Goal: Obtain resource: Obtain resource

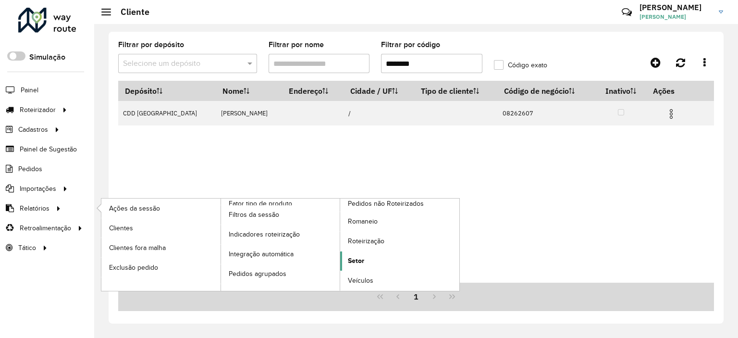
click at [350, 261] on span "Setor" at bounding box center [356, 260] width 16 height 10
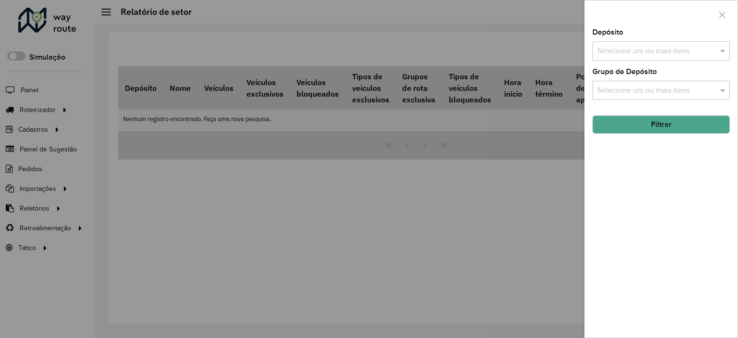
click at [641, 56] on input "text" at bounding box center [655, 52] width 123 height 12
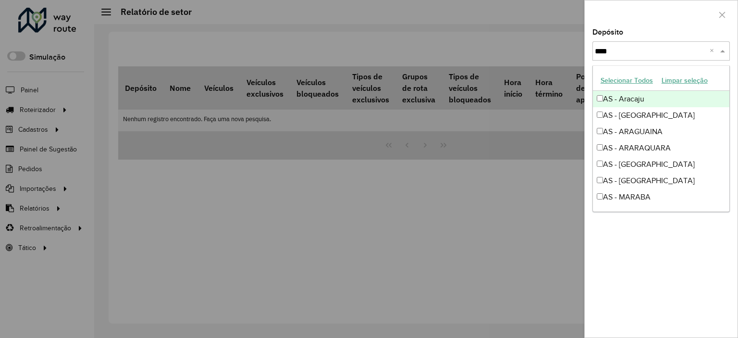
type input "*****"
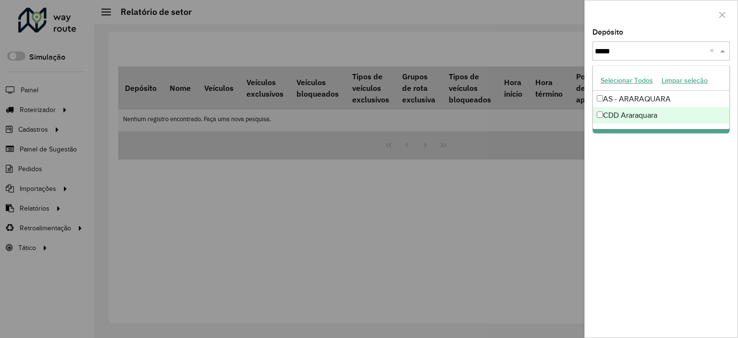
click at [610, 114] on div "CDD Araraquara" at bounding box center [661, 115] width 136 height 16
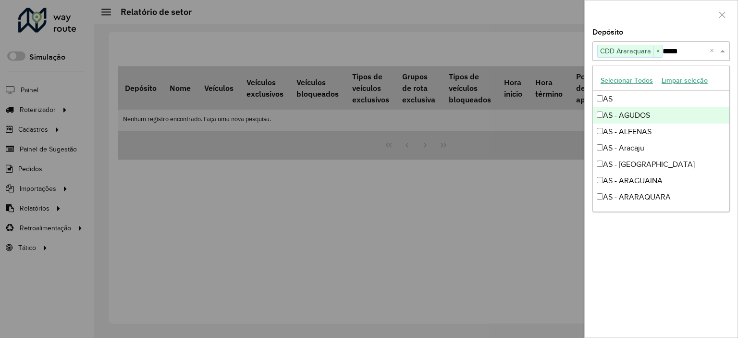
click at [651, 22] on div at bounding box center [660, 14] width 153 height 28
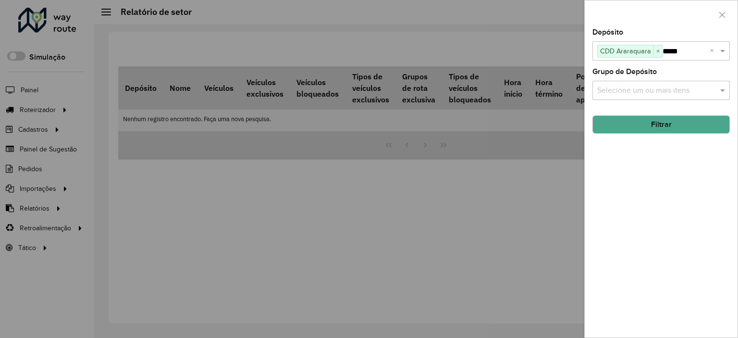
click at [637, 112] on hb-field-button "Filtrar" at bounding box center [660, 121] width 137 height 26
click at [649, 132] on button "Filtrar" at bounding box center [660, 124] width 137 height 18
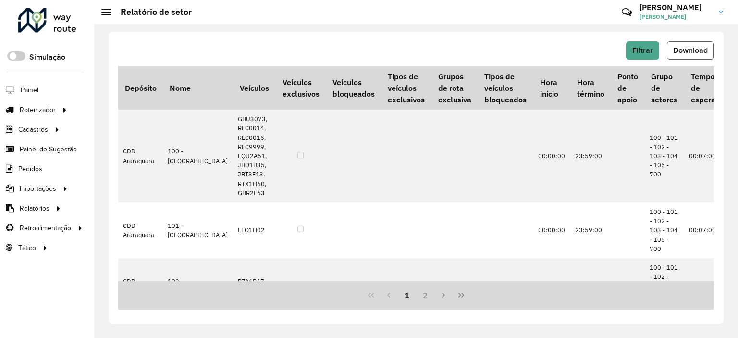
click at [699, 46] on span "Download" at bounding box center [690, 50] width 35 height 8
drag, startPoint x: 465, startPoint y: 44, endPoint x: 469, endPoint y: 39, distance: 5.9
click at [467, 42] on div "Filtrar Download" at bounding box center [415, 50] width 595 height 18
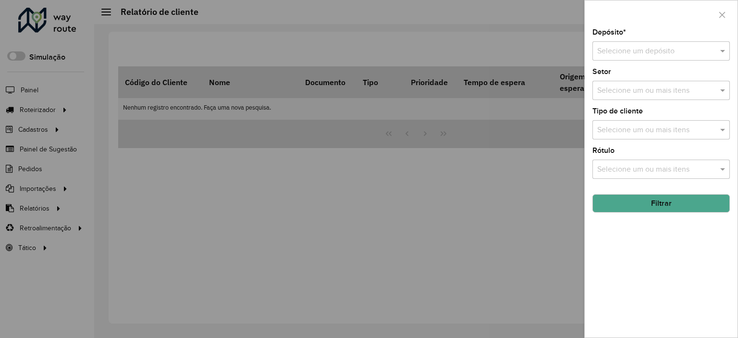
click at [628, 46] on input "text" at bounding box center [651, 52] width 109 height 12
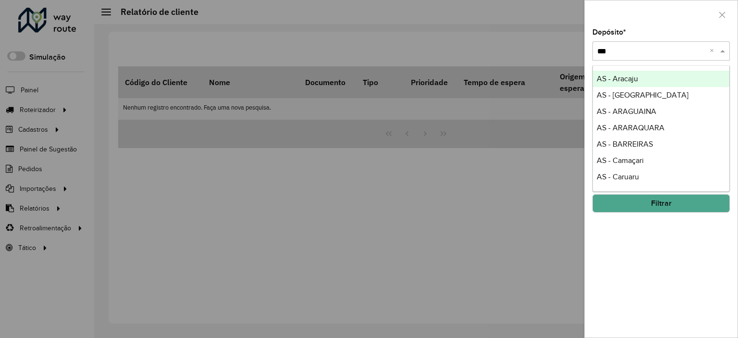
type input "****"
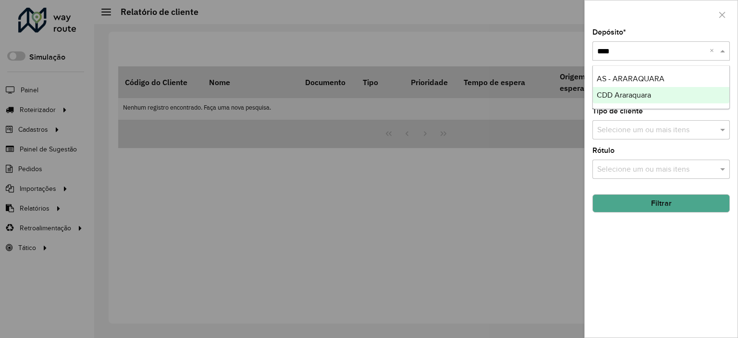
click at [654, 92] on div "CDD Araraquara" at bounding box center [661, 95] width 136 height 16
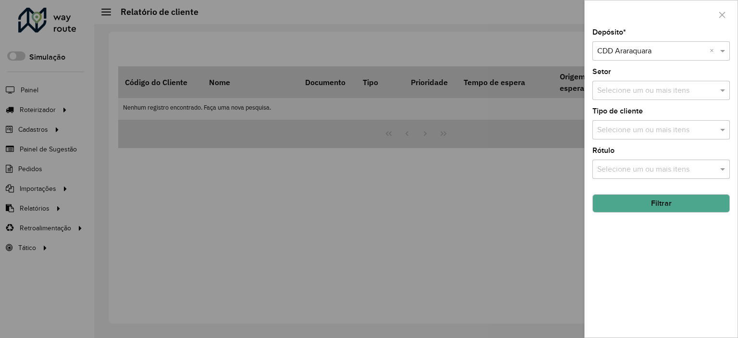
click at [641, 21] on div at bounding box center [660, 14] width 153 height 28
click at [668, 192] on hb-field-button "Filtrar" at bounding box center [660, 199] width 137 height 26
click at [675, 195] on button "Filtrar" at bounding box center [660, 203] width 137 height 18
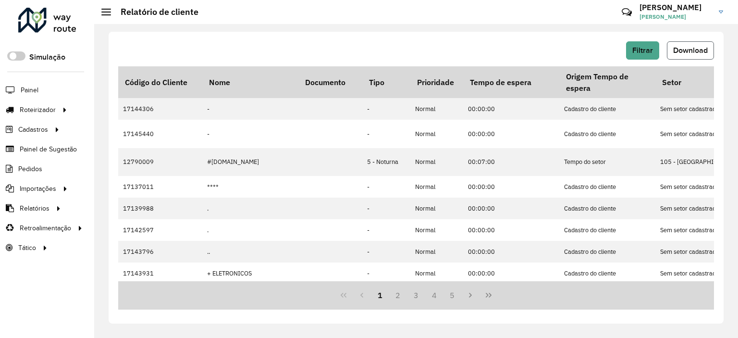
click at [704, 50] on span "Download" at bounding box center [690, 50] width 35 height 8
click at [368, 24] on hb-header "Relatório de cliente Críticas? Dúvidas? Elogios? Sugestões? Entre em contato co…" at bounding box center [415, 12] width 643 height 24
click at [342, 48] on div "Filtrar Download" at bounding box center [415, 50] width 595 height 18
